Goal: Information Seeking & Learning: Learn about a topic

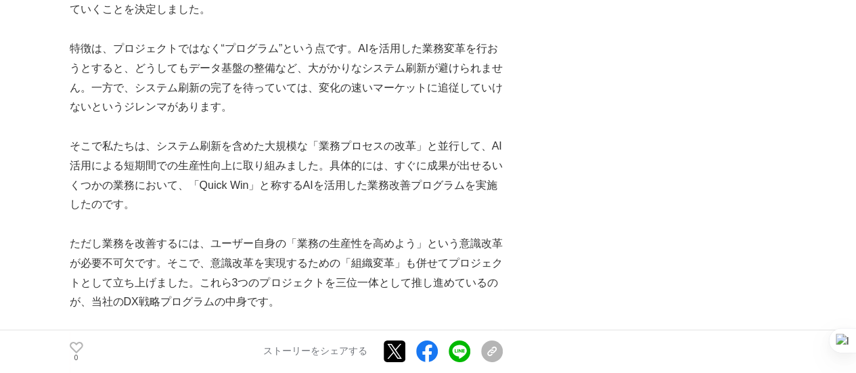
scroll to position [2166, 0]
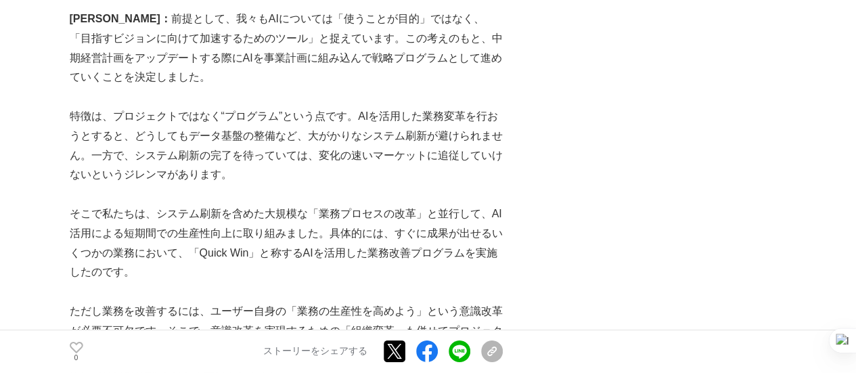
click at [481, 210] on p "そこで私たちは、システム刷新を含めた大規模な「業務プロセスの改革」と並行して、AI活用による短期間での生産性向上に取り組みました。具体的には、すぐに成果が出せ…" at bounding box center [286, 243] width 433 height 78
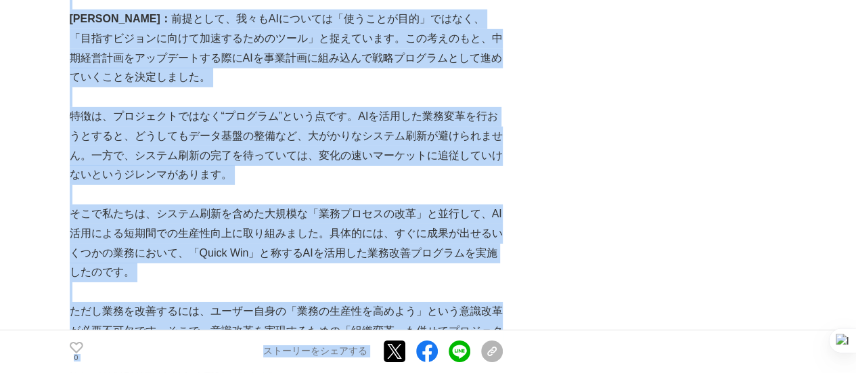
copy body "loremipsumdolorsitamet consec adip elit sedd eius temporin utlabo etdo magn ali…"
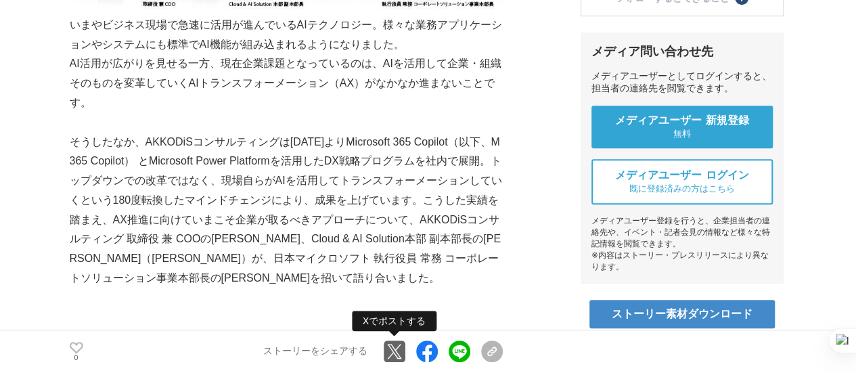
click at [391, 350] on link at bounding box center [395, 352] width 22 height 22
